Goal: Complete application form

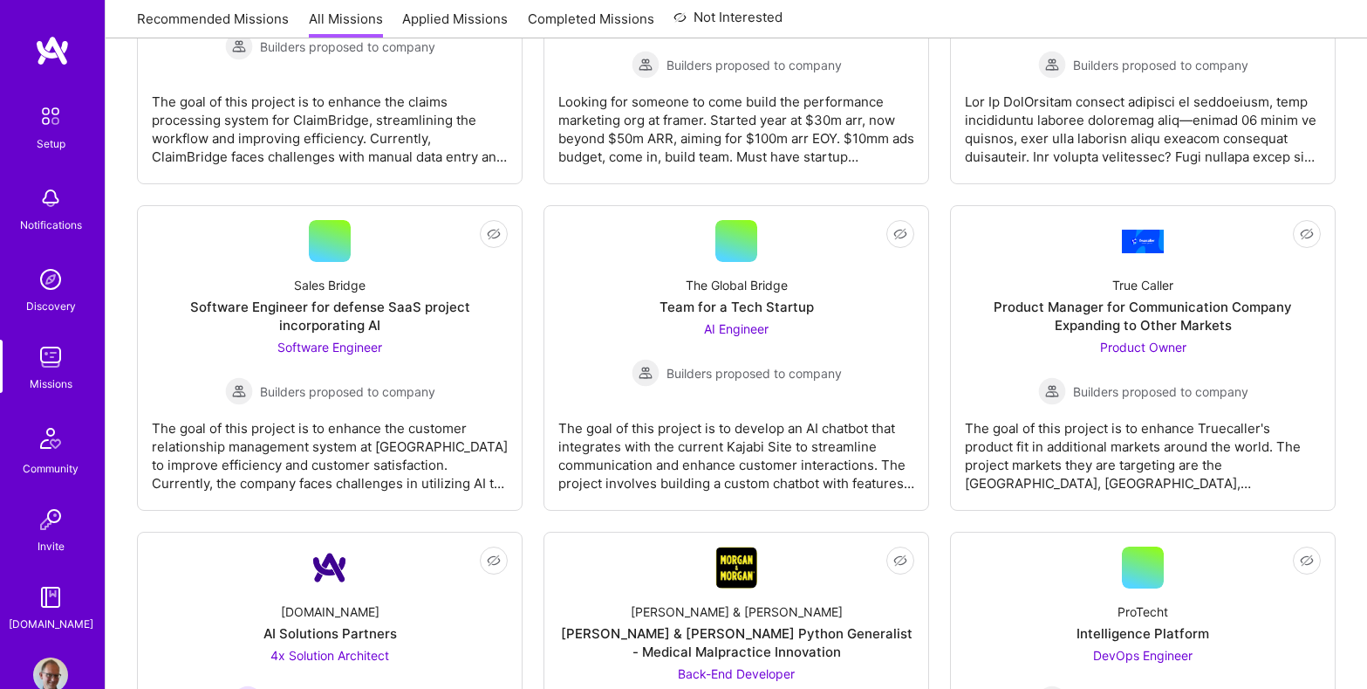
scroll to position [3765, 0]
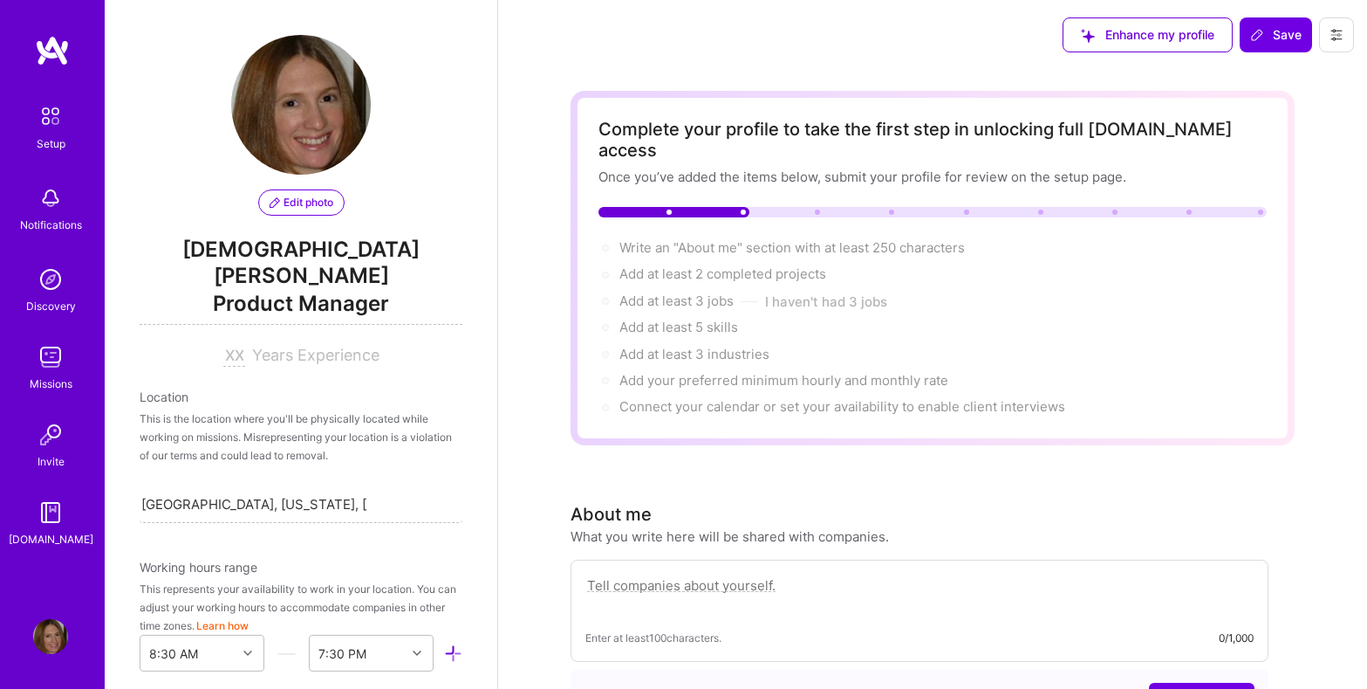
select select "US"
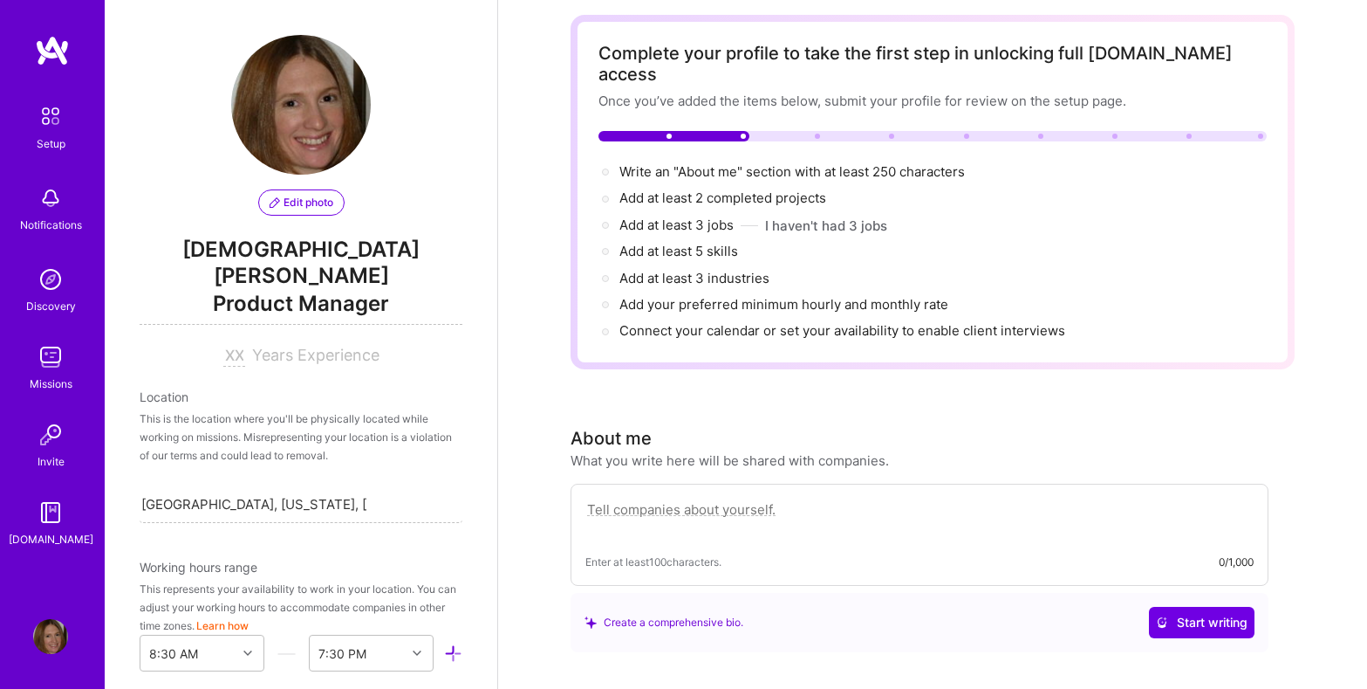
paste textarea "Strong, passionate Product and People Leader with rich knowledge of AI/ML and b…"
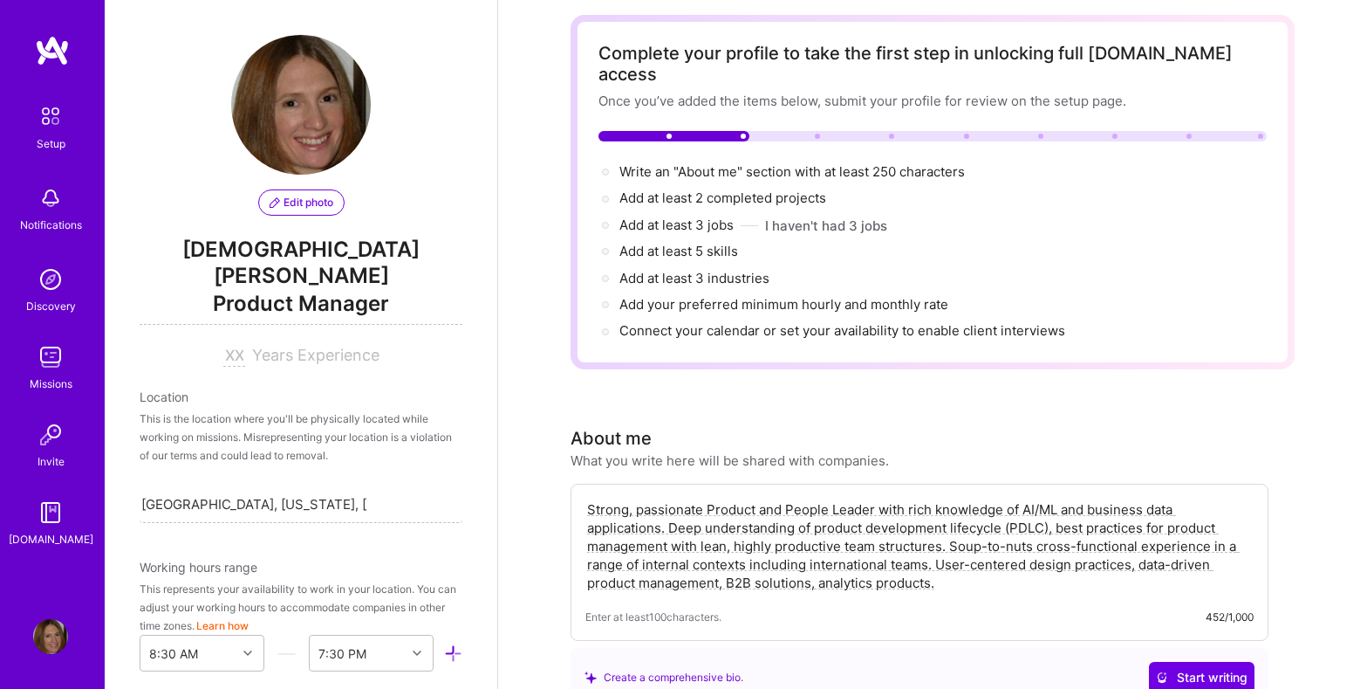
click at [587, 607] on span "Enter at least 100 characters." at bounding box center [654, 616] width 136 height 18
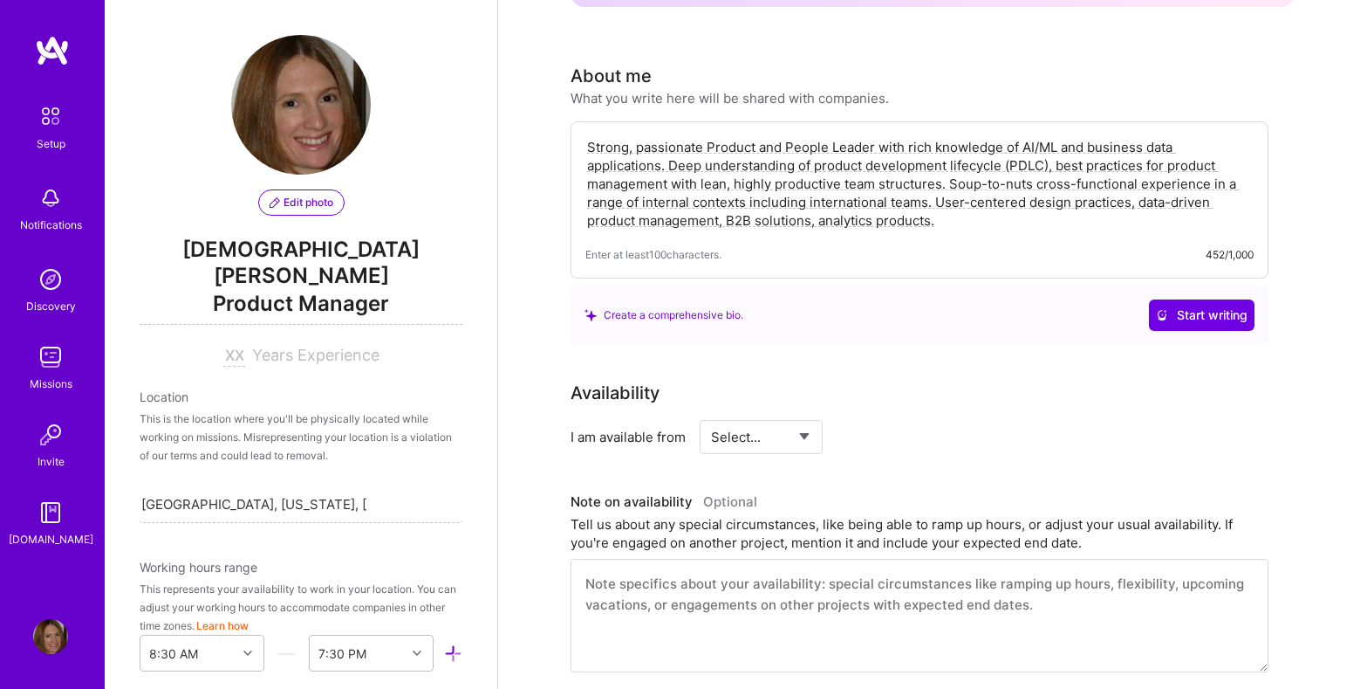
scroll to position [406, 0]
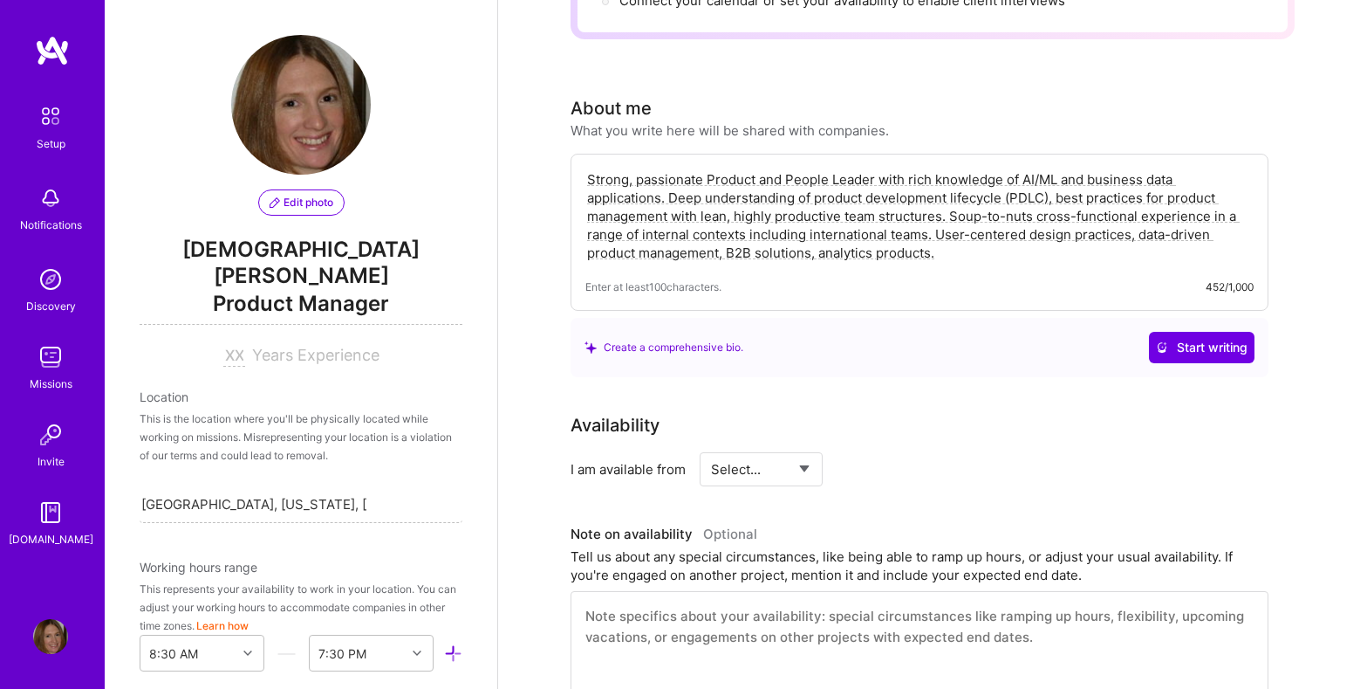
click at [968, 227] on textarea "Strong, passionate Product and People Leader with rich knowledge of AI/ML and b…" at bounding box center [920, 215] width 668 height 95
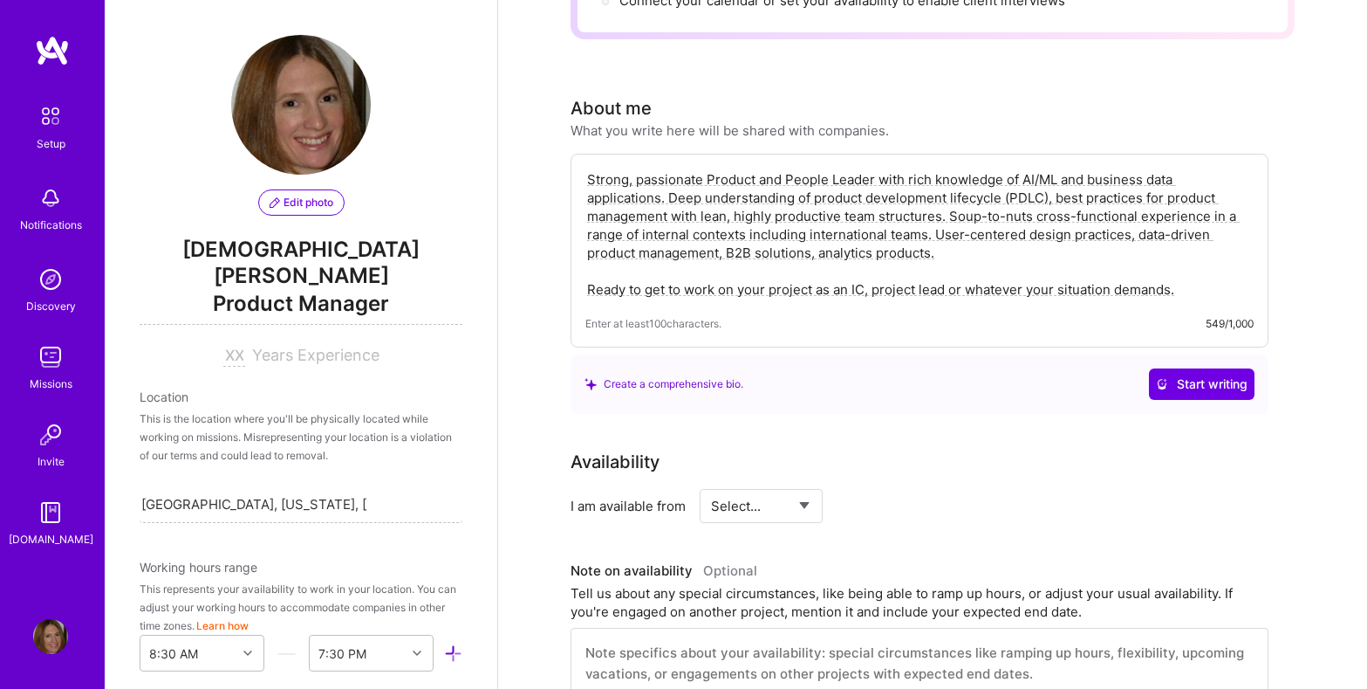
drag, startPoint x: 702, startPoint y: 161, endPoint x: 589, endPoint y: 159, distance: 112.6
click at [589, 168] on textarea "Strong, passionate Product and People Leader with rich knowledge of AI/ML and b…" at bounding box center [920, 234] width 668 height 132
click at [874, 168] on textarea "Experienced and strategic Product and People Leader with rich knowledge of AI/M…" at bounding box center [920, 234] width 668 height 132
drag, startPoint x: 992, startPoint y: 159, endPoint x: 883, endPoint y: 162, distance: 109.1
click at [883, 168] on textarea "Experienced and strategic Product Leader with rich knowledge of AI/ML and busin…" at bounding box center [920, 234] width 668 height 132
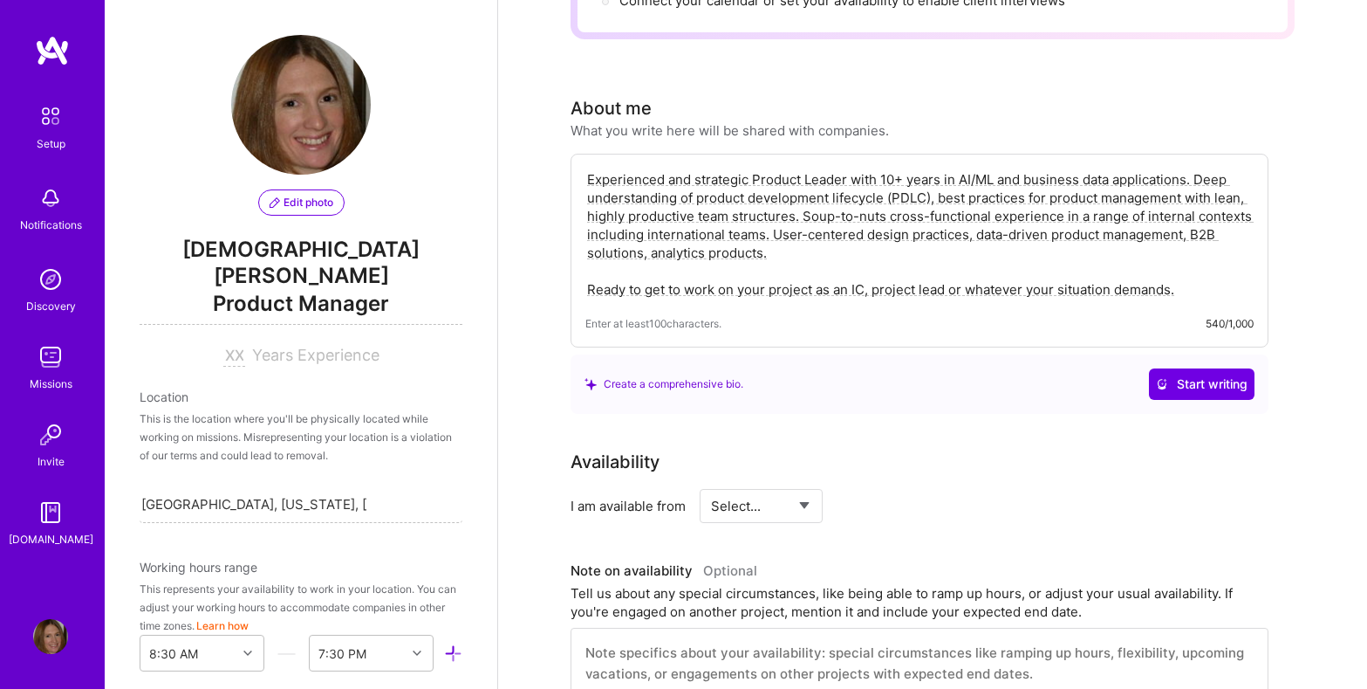
type textarea "Experienced and strategic Product Leader with 10+ years in AI/ML and business d…"
click at [812, 490] on div "Select... Right Now Future Date Not Available" at bounding box center [761, 506] width 123 height 34
click at [803, 485] on select "Select... Right Now Future Date Not Available" at bounding box center [761, 505] width 100 height 45
select select "Right Now"
click at [878, 489] on input at bounding box center [920, 506] width 105 height 34
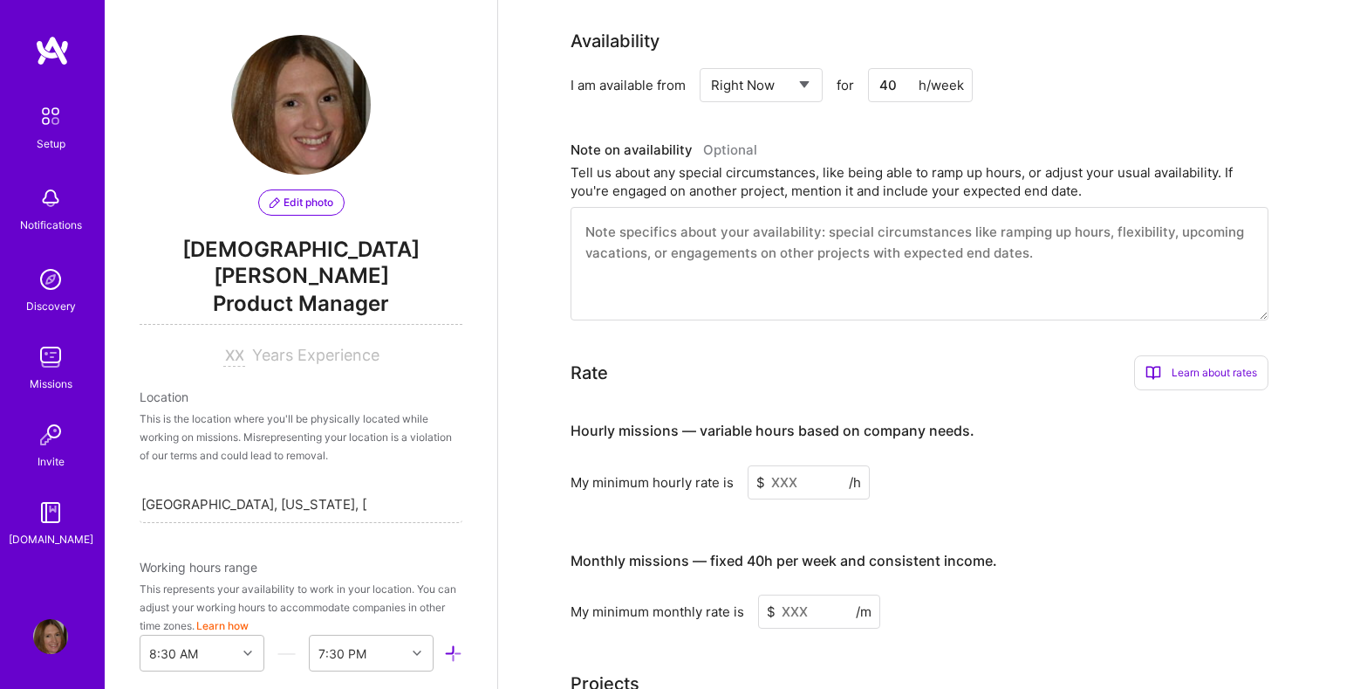
scroll to position [839, 0]
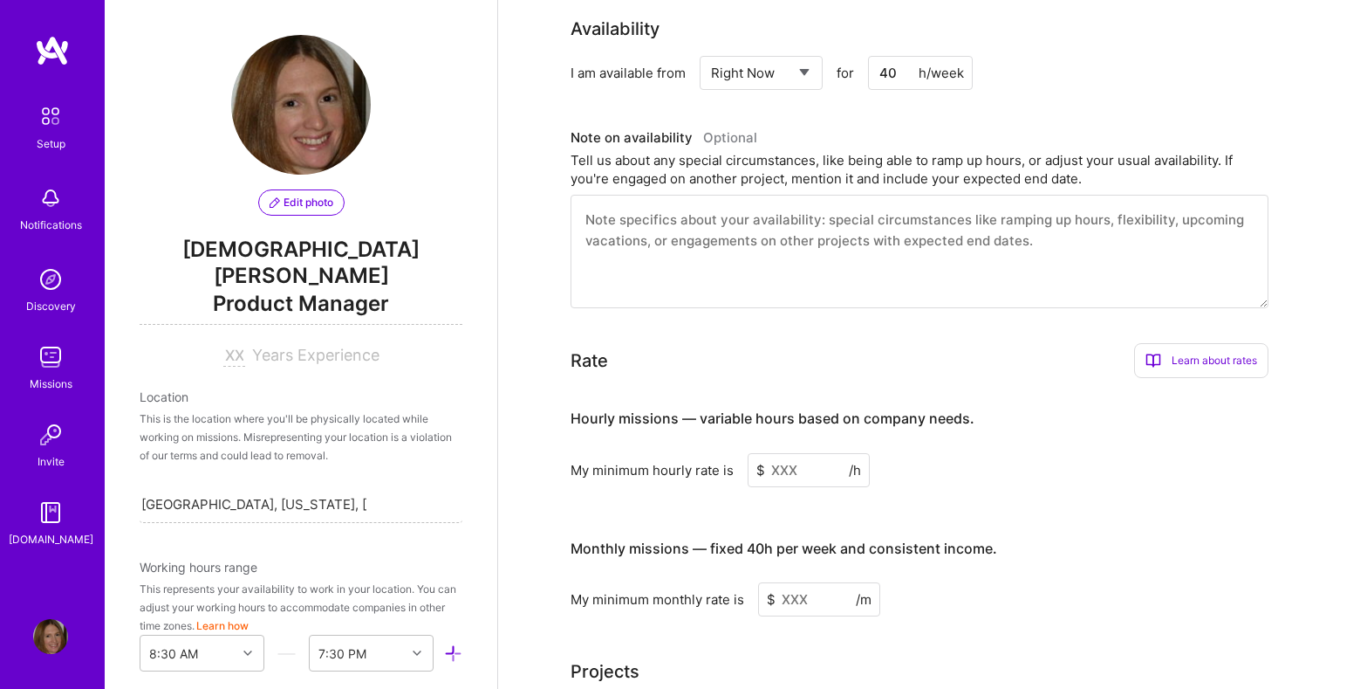
type input "40"
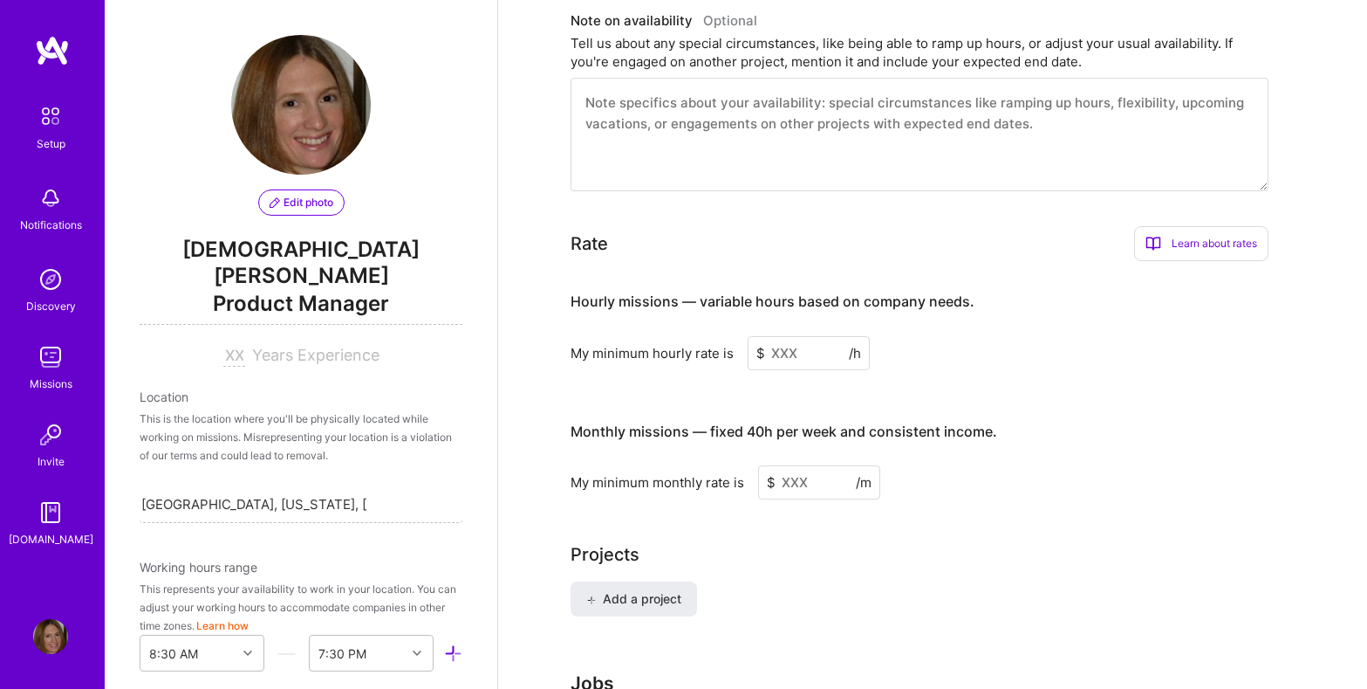
scroll to position [954, 0]
click at [779, 338] on input at bounding box center [809, 355] width 122 height 34
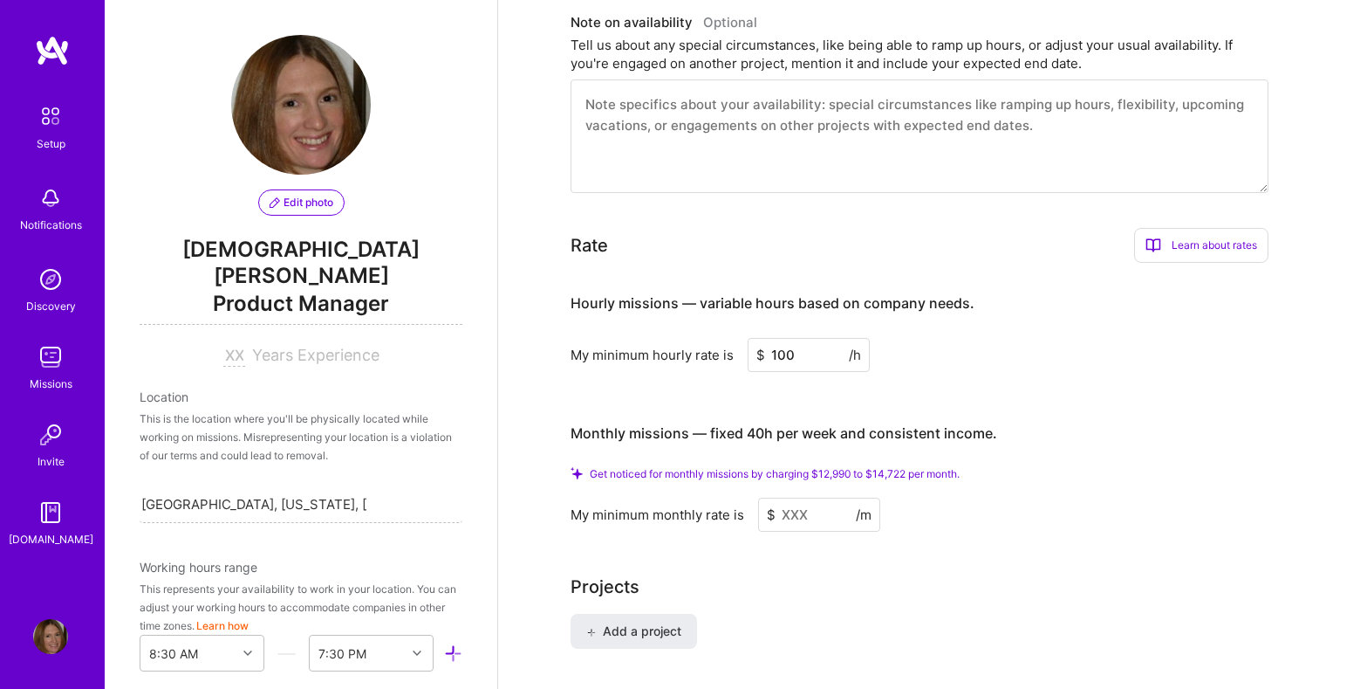
type input "100"
click at [777, 497] on input at bounding box center [819, 514] width 122 height 34
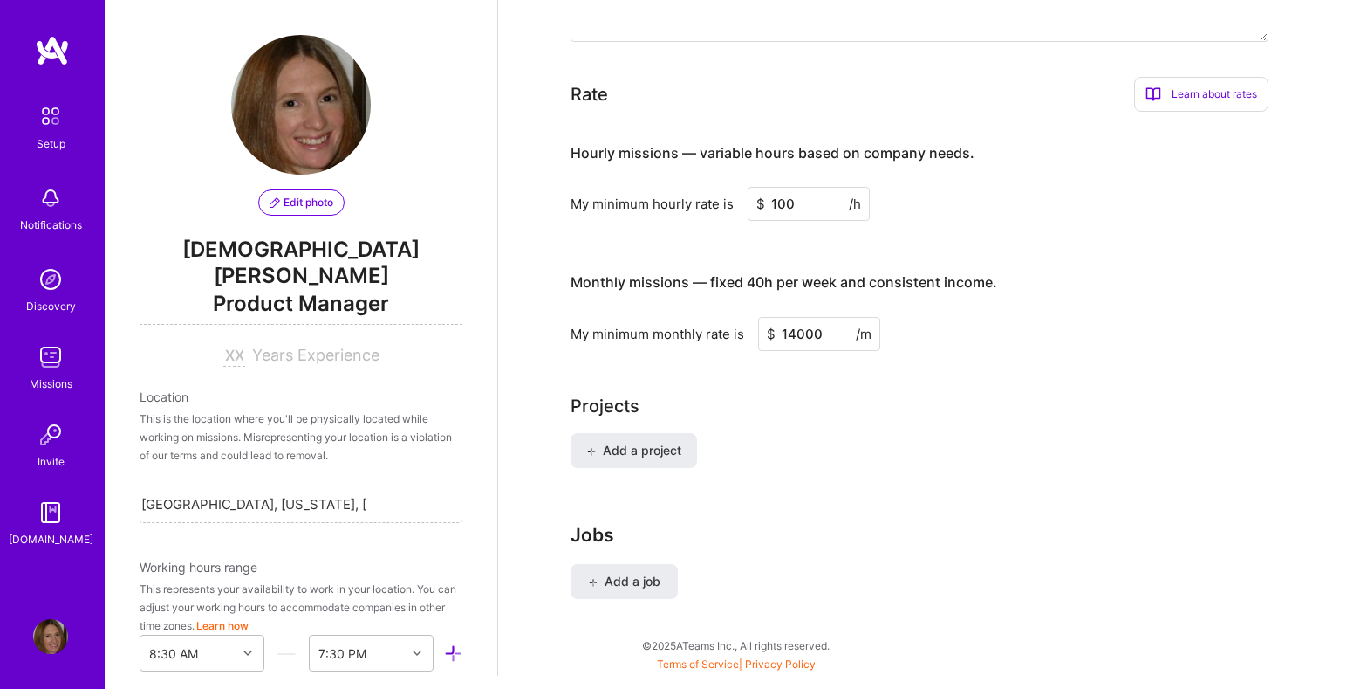
scroll to position [1120, 0]
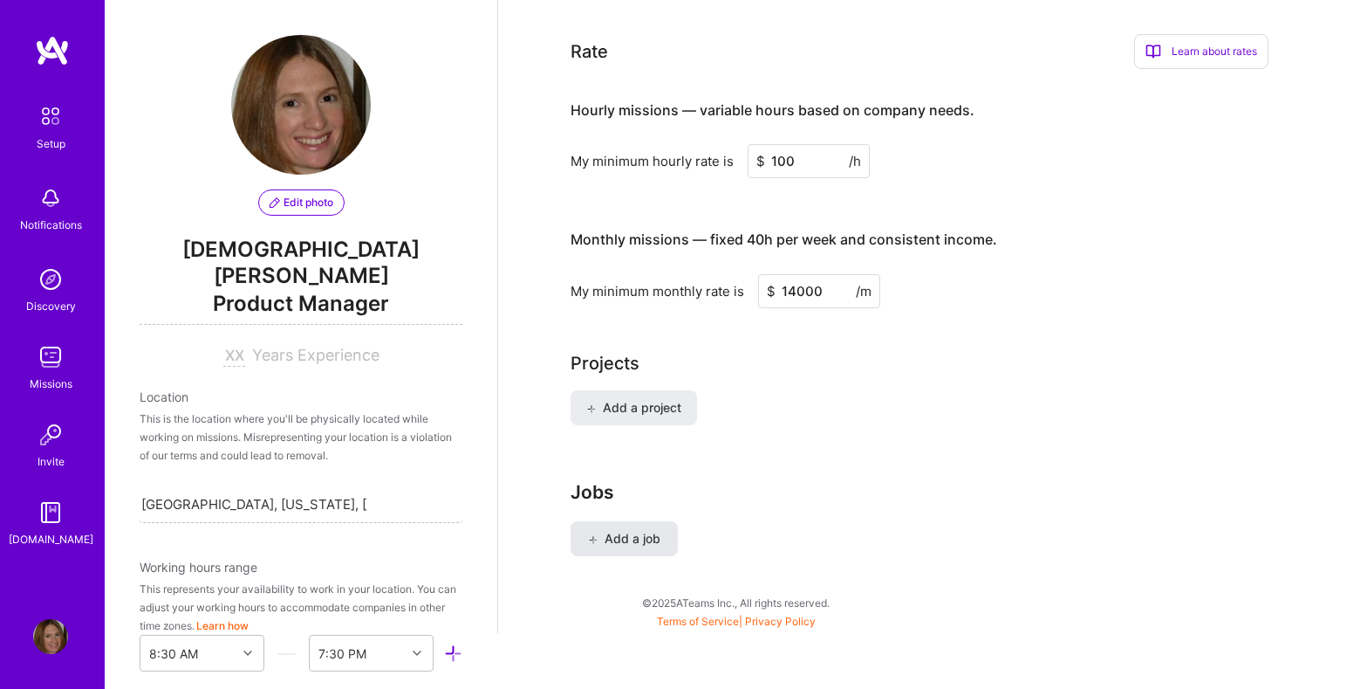
type input "14000"
click at [645, 530] on span "Add a job" at bounding box center [624, 538] width 72 height 17
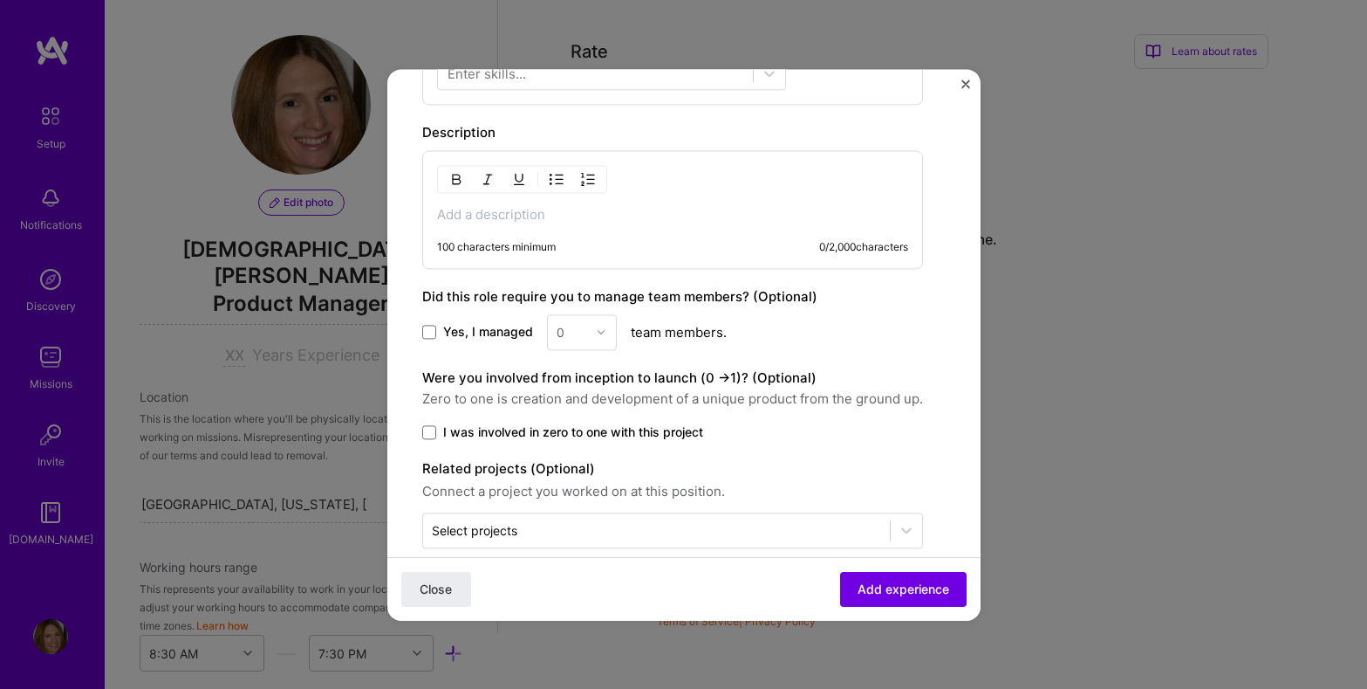
scroll to position [634, 0]
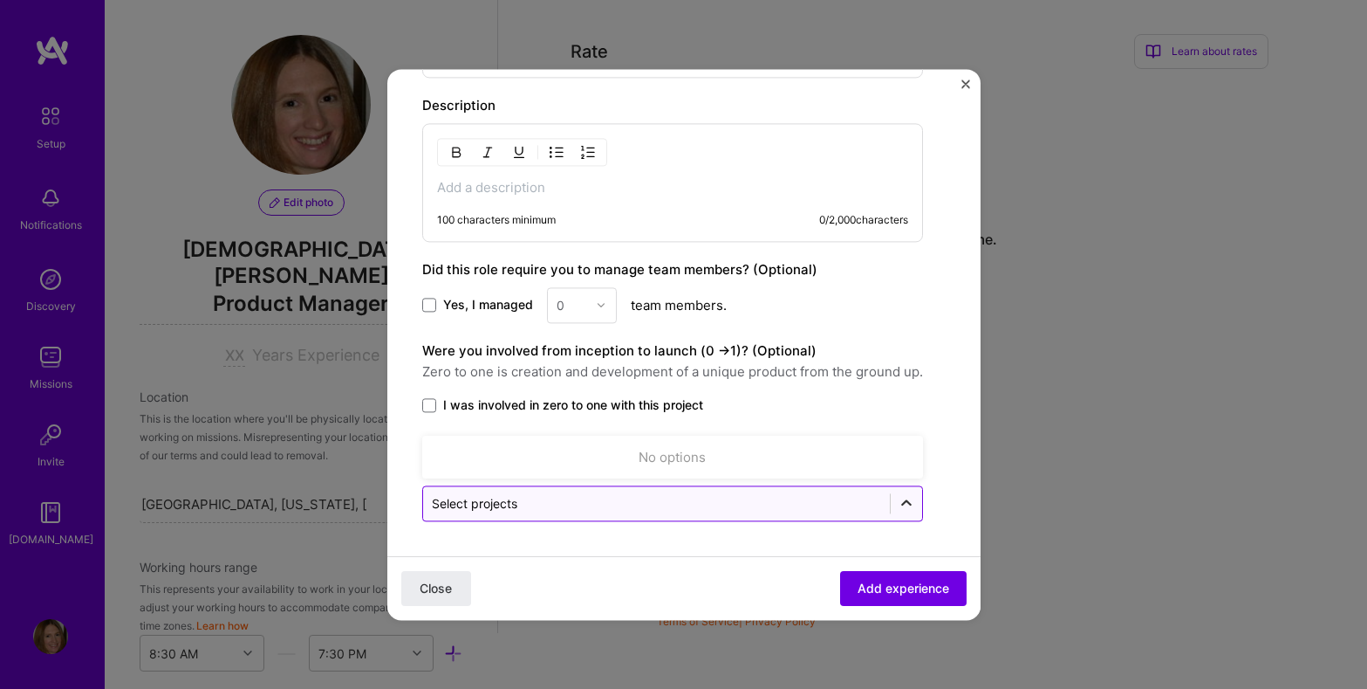
click at [908, 509] on icon at bounding box center [906, 502] width 17 height 17
click at [908, 510] on icon at bounding box center [906, 502] width 17 height 17
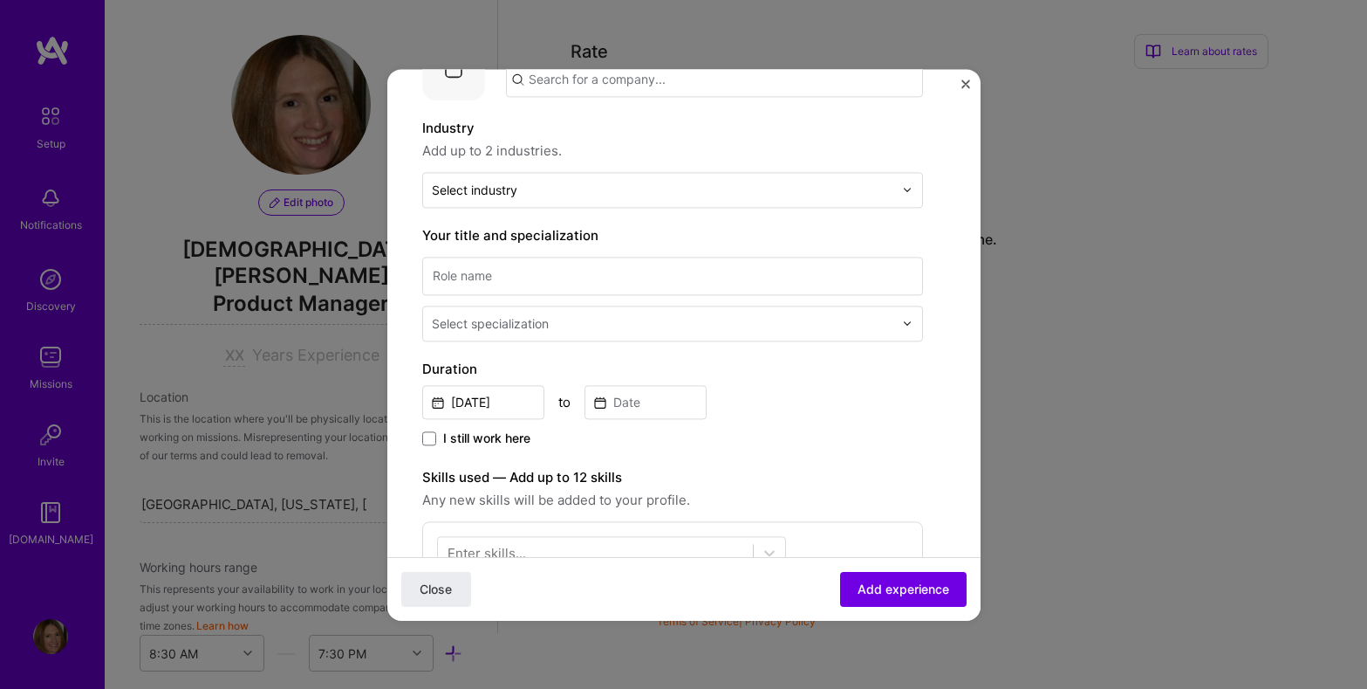
scroll to position [0, 0]
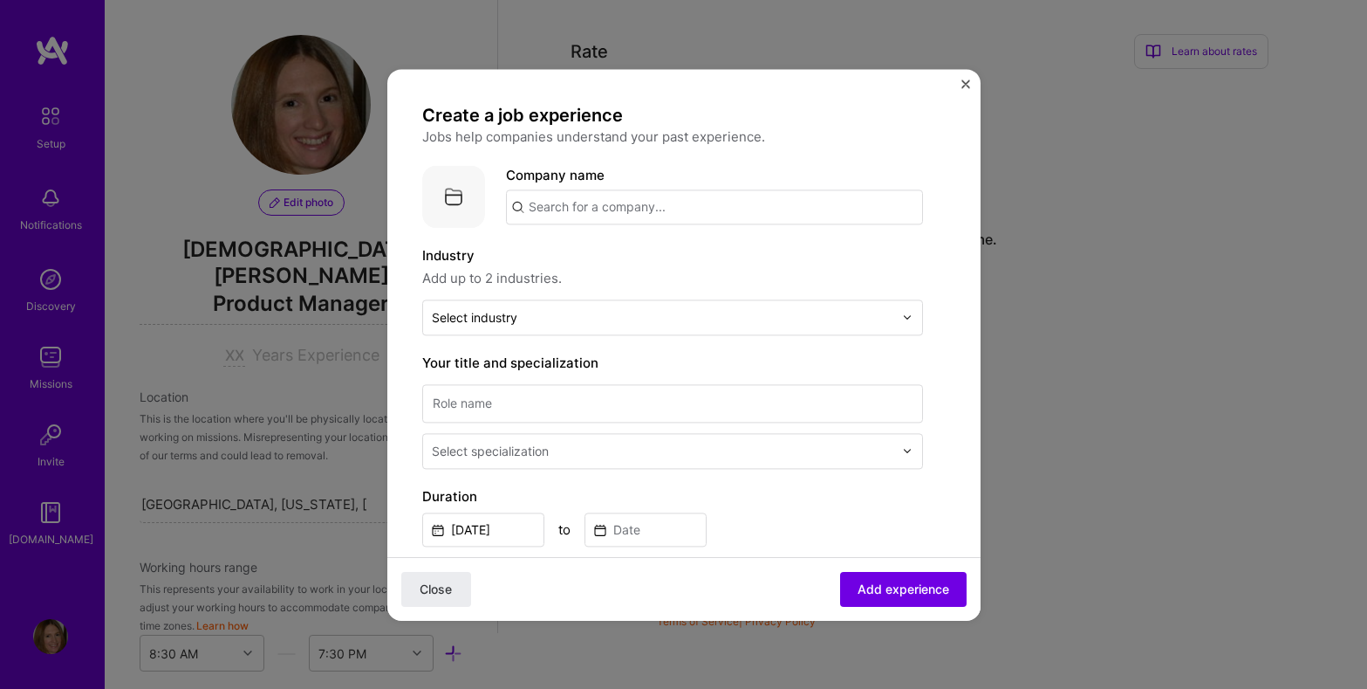
click at [966, 80] on img "Close" at bounding box center [966, 83] width 9 height 9
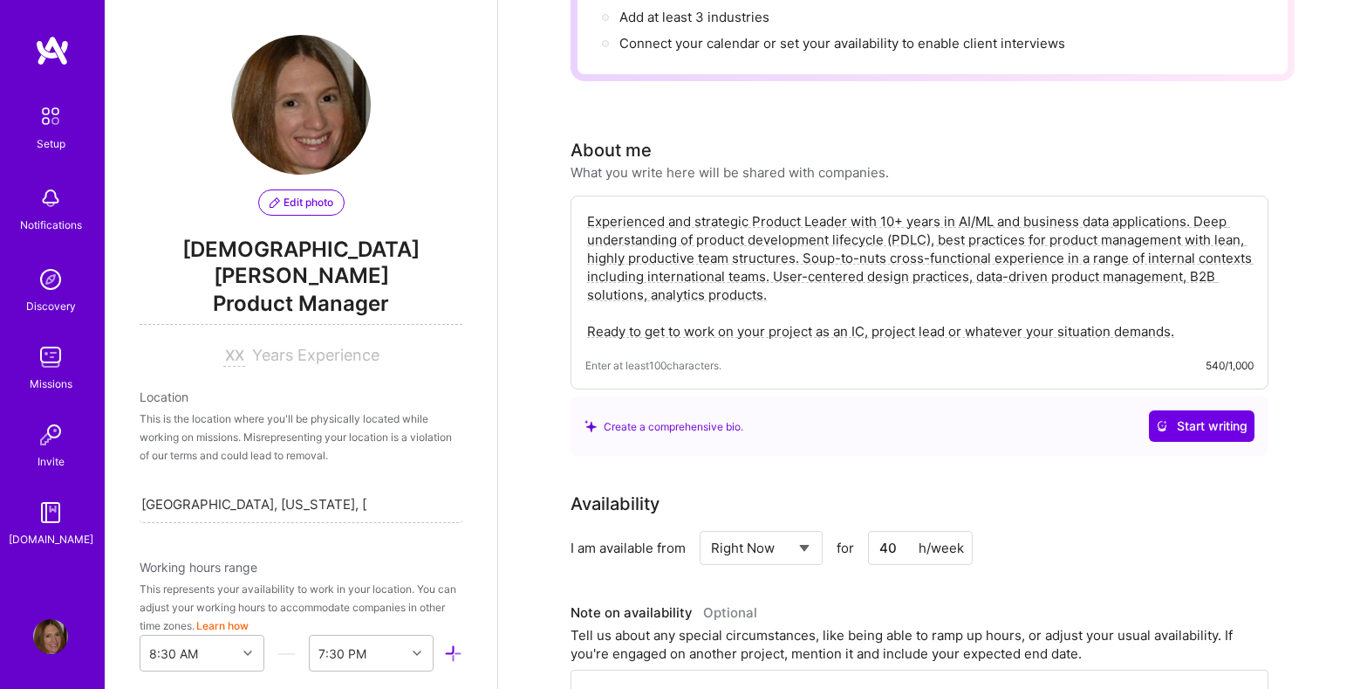
scroll to position [318, 0]
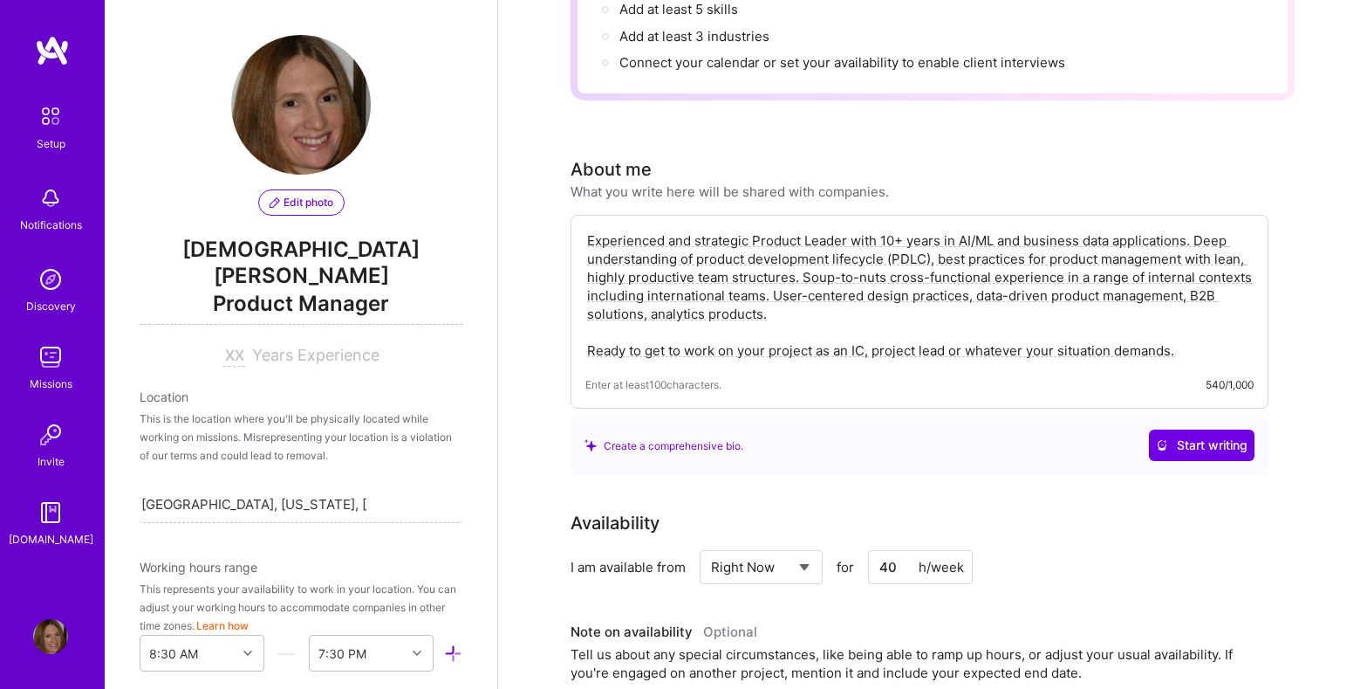
drag, startPoint x: 770, startPoint y: 295, endPoint x: 581, endPoint y: 226, distance: 200.7
click at [581, 226] on div "Experienced and strategic Product Leader with 10+ years in AI/ML and business d…" at bounding box center [920, 312] width 698 height 194
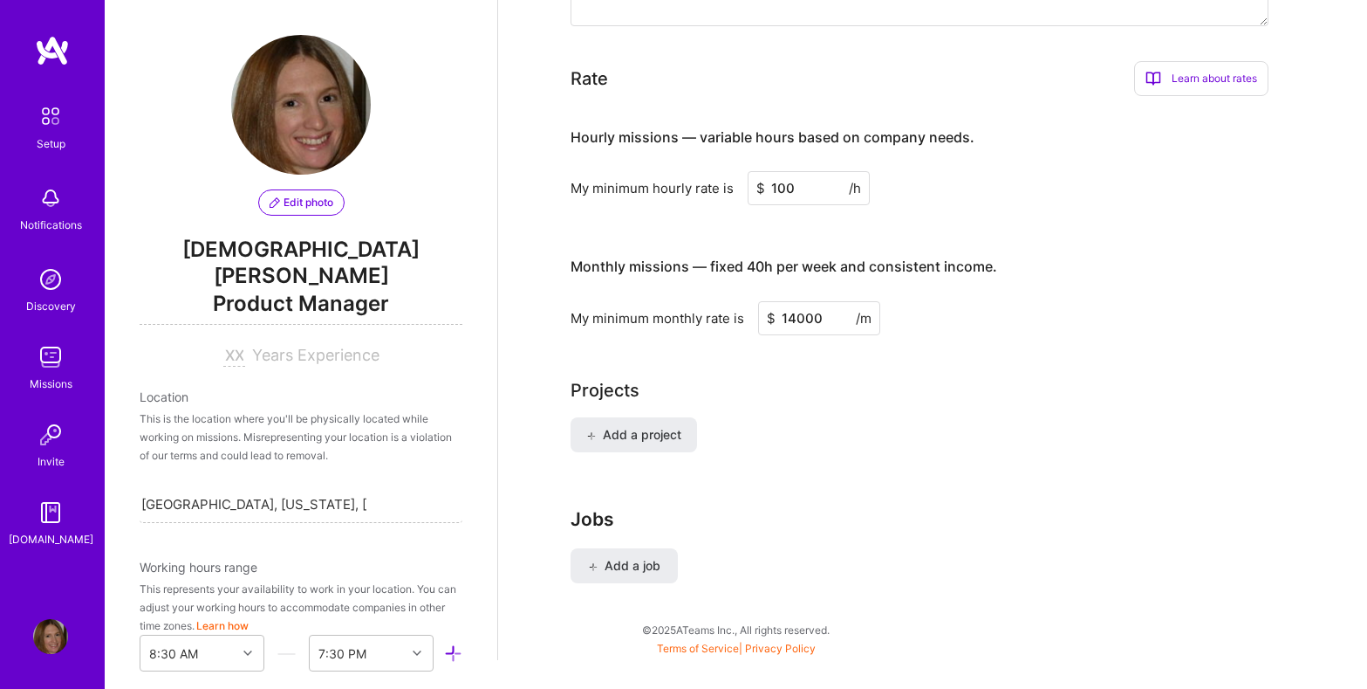
scroll to position [1097, 0]
click at [668, 422] on span "Add a project" at bounding box center [633, 430] width 95 height 17
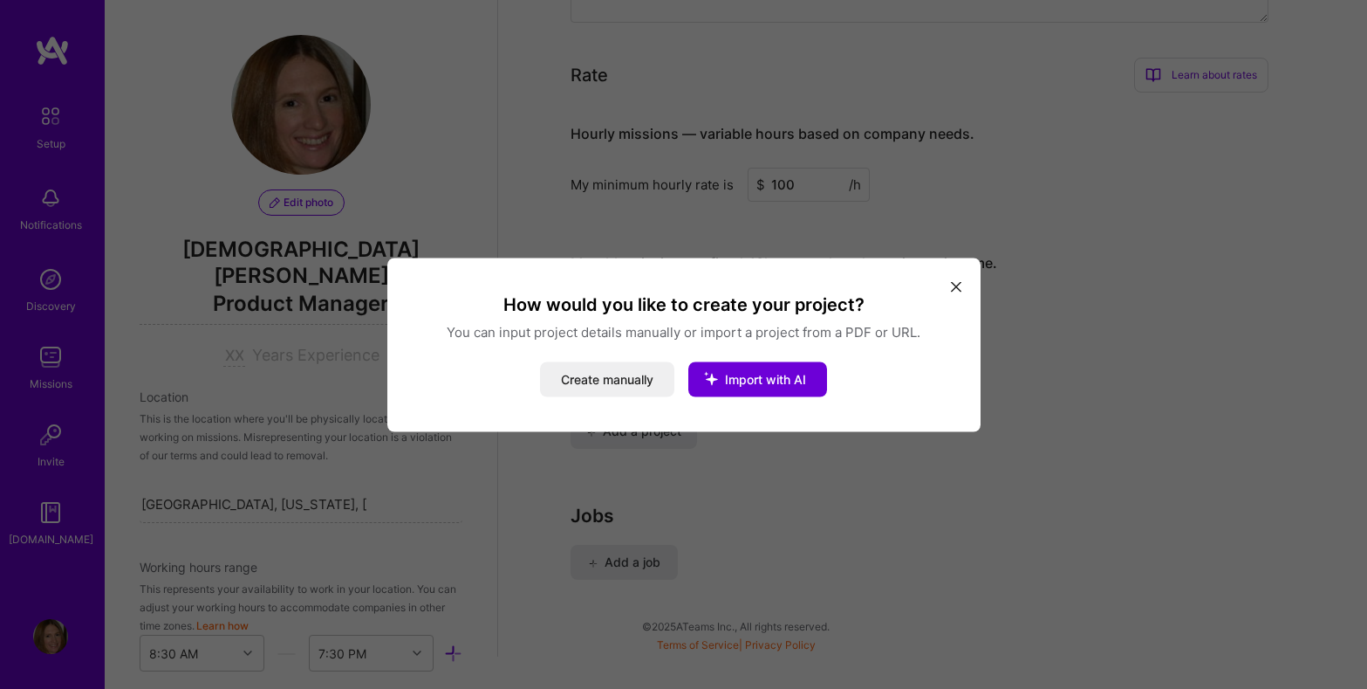
click at [963, 289] on button "modal" at bounding box center [956, 285] width 21 height 29
